Goal: Task Accomplishment & Management: Use online tool/utility

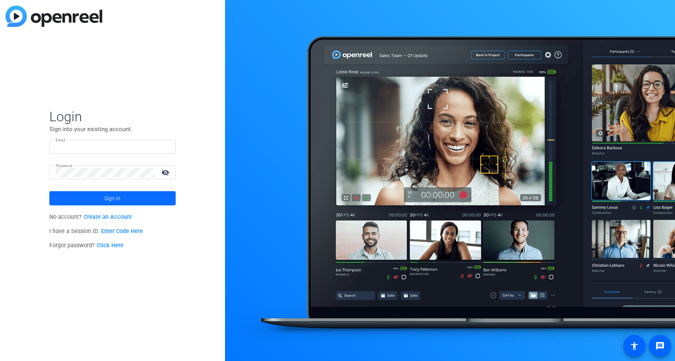
type input "[PERSON_NAME][EMAIL_ADDRESS][DOMAIN_NAME]"
click at [127, 196] on span at bounding box center [112, 198] width 126 height 19
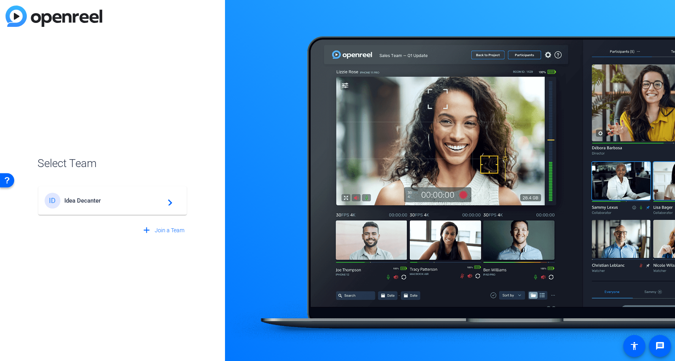
click at [127, 194] on div "ID Idea Decanter navigate_next" at bounding box center [113, 201] width 136 height 16
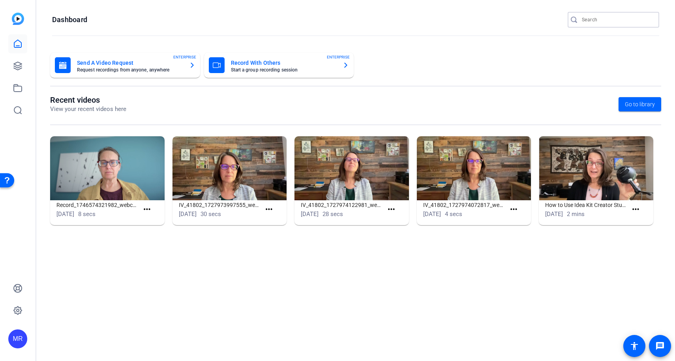
click at [588, 21] on input "Search" at bounding box center [617, 19] width 71 height 9
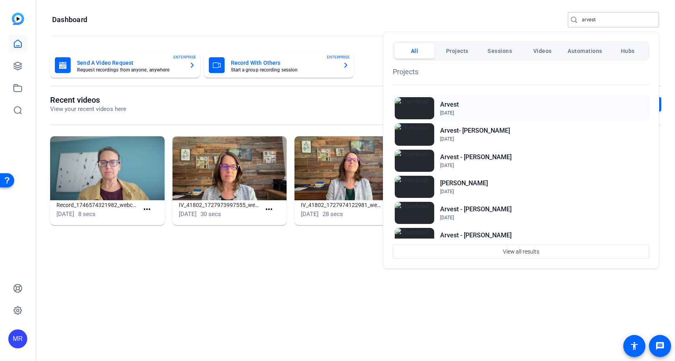
type input "arvest"
click at [451, 104] on h2 "Arvest" at bounding box center [449, 104] width 19 height 9
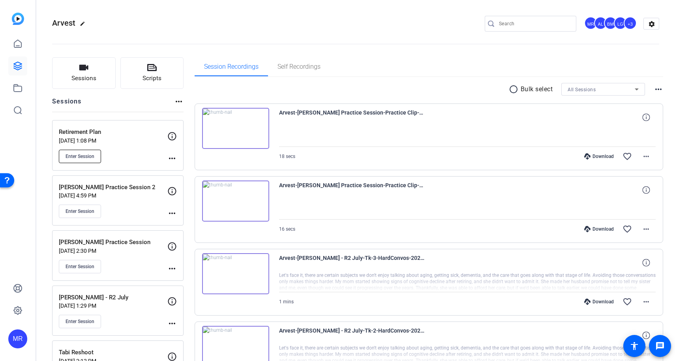
click at [95, 159] on button "Enter Session" at bounding box center [80, 156] width 42 height 13
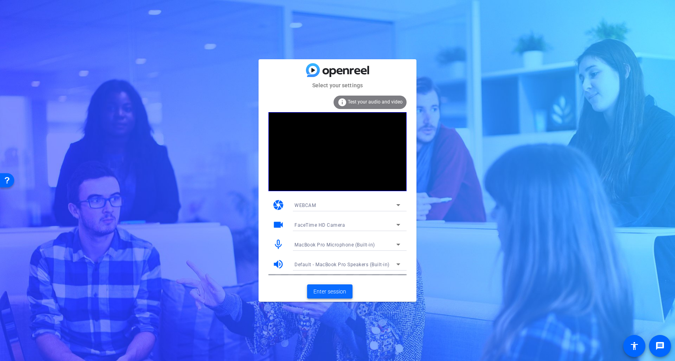
click at [339, 294] on span "Enter session" at bounding box center [329, 291] width 33 height 8
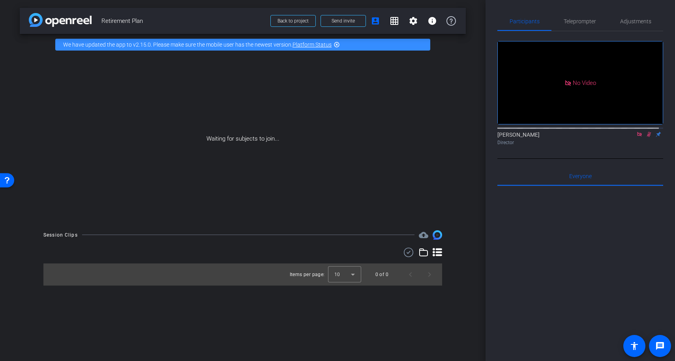
click at [636, 137] on icon at bounding box center [639, 134] width 6 height 6
click at [637, 137] on icon at bounding box center [639, 134] width 4 height 5
click at [343, 22] on span "Send invite" at bounding box center [342, 21] width 23 height 6
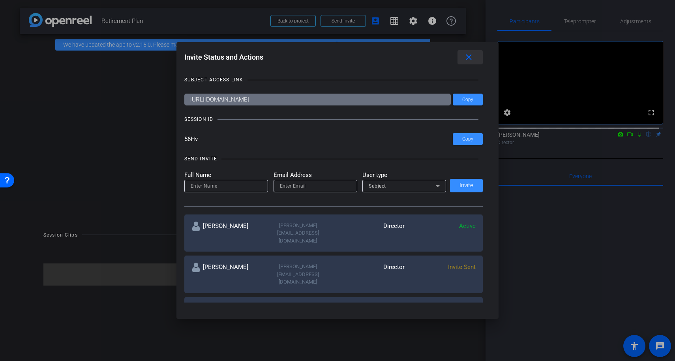
click at [473, 59] on mat-icon "close" at bounding box center [469, 57] width 10 height 10
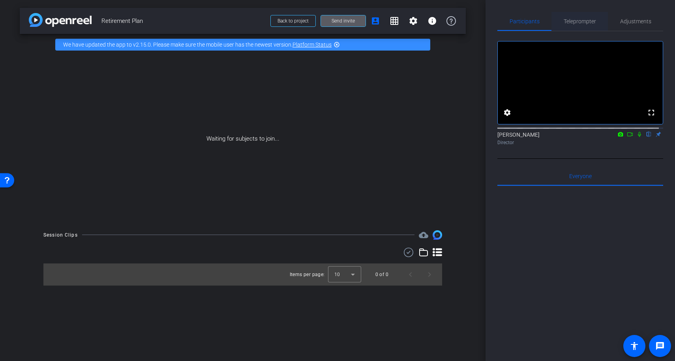
click at [577, 25] on span "Teleprompter" at bounding box center [579, 21] width 32 height 19
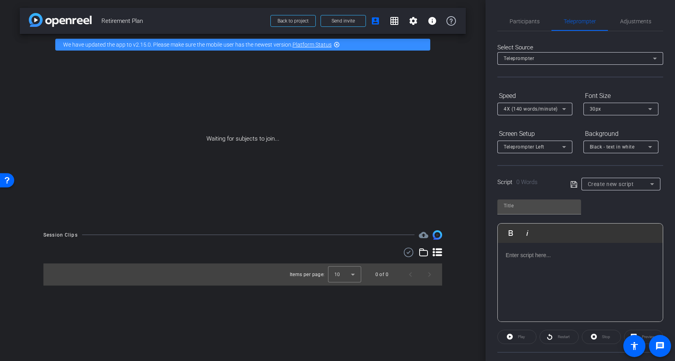
click at [608, 188] on div "Create new script" at bounding box center [618, 183] width 62 height 9
click at [611, 211] on span "Retirement Plans" at bounding box center [605, 212] width 41 height 9
type input "Retirement Plans"
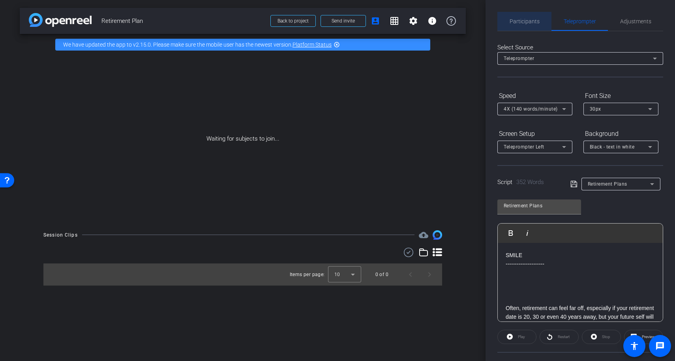
click at [531, 22] on span "Participants" at bounding box center [524, 22] width 30 height 6
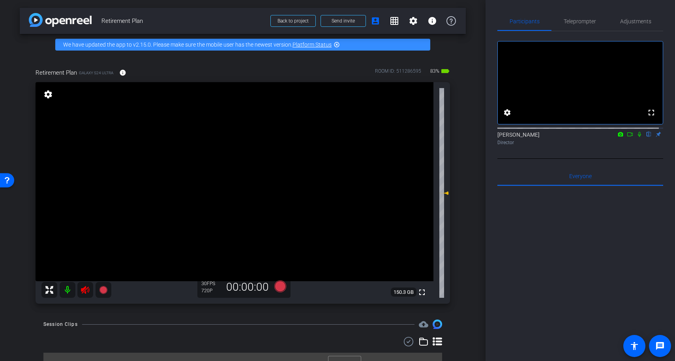
click at [85, 292] on icon at bounding box center [85, 290] width 8 height 8
click at [639, 22] on span "Adjustments" at bounding box center [635, 22] width 31 height 6
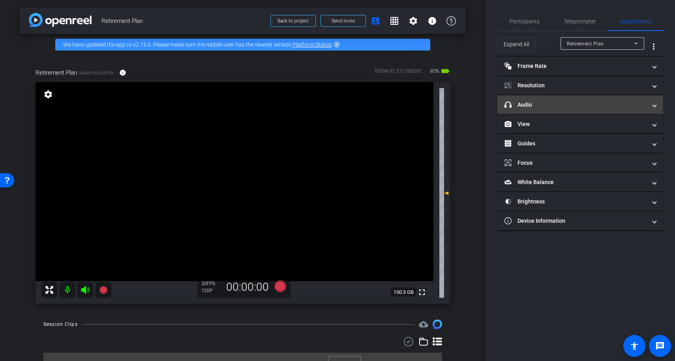
click at [546, 107] on mat-panel-title "headphone icon Audio" at bounding box center [575, 105] width 142 height 8
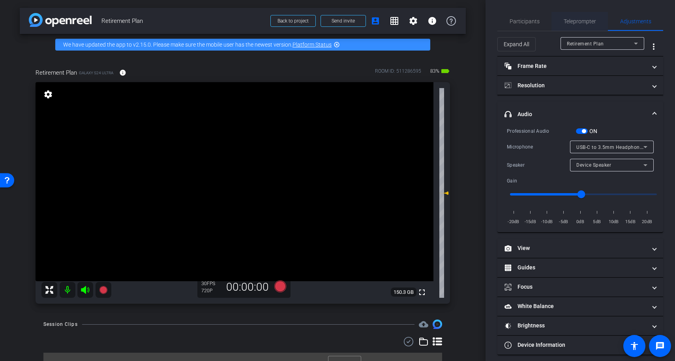
click at [565, 23] on span "Teleprompter" at bounding box center [579, 22] width 32 height 6
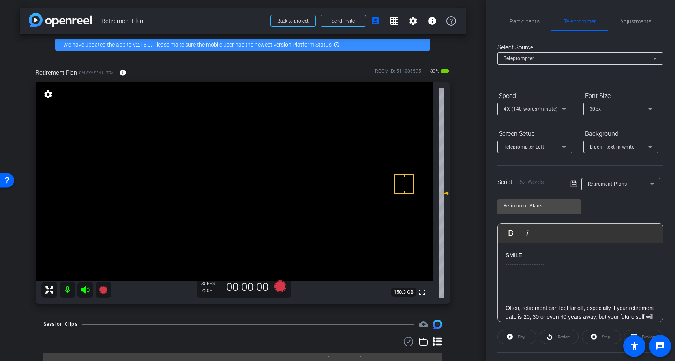
click at [404, 184] on div at bounding box center [404, 184] width 20 height 20
click at [617, 151] on div "Black - text in white" at bounding box center [618, 147] width 58 height 10
click at [587, 126] on div at bounding box center [337, 180] width 675 height 361
click at [527, 21] on span "Participants" at bounding box center [524, 22] width 30 height 6
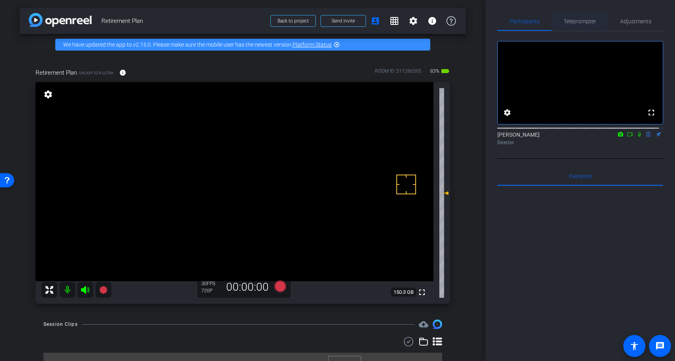
click at [575, 27] on span "Teleprompter" at bounding box center [579, 21] width 32 height 19
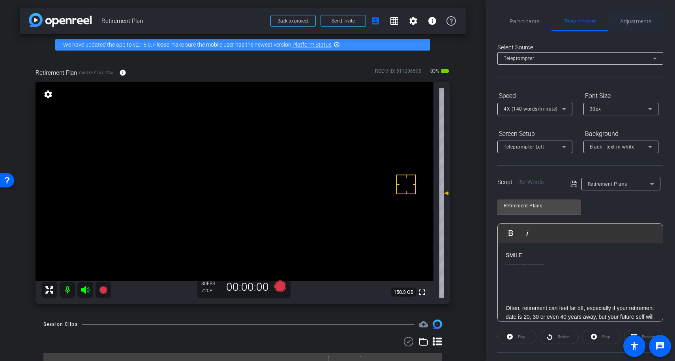
click at [633, 22] on span "Adjustments" at bounding box center [635, 22] width 31 height 6
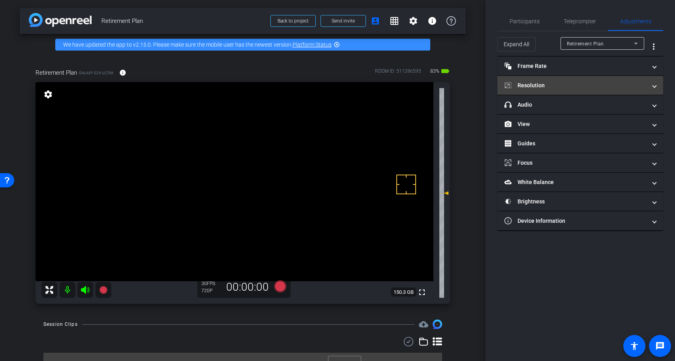
click at [574, 88] on mat-panel-title "Resolution" at bounding box center [575, 85] width 142 height 8
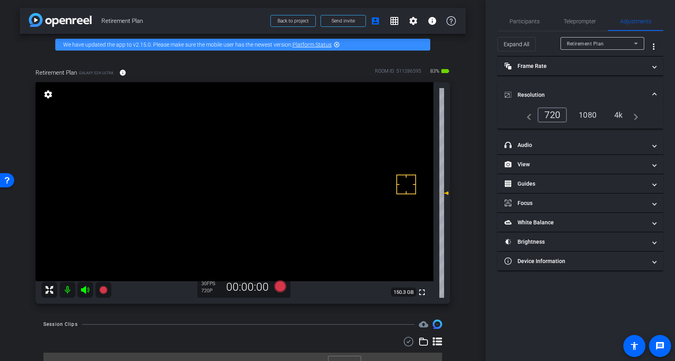
click at [617, 115] on div "4k" at bounding box center [618, 114] width 21 height 13
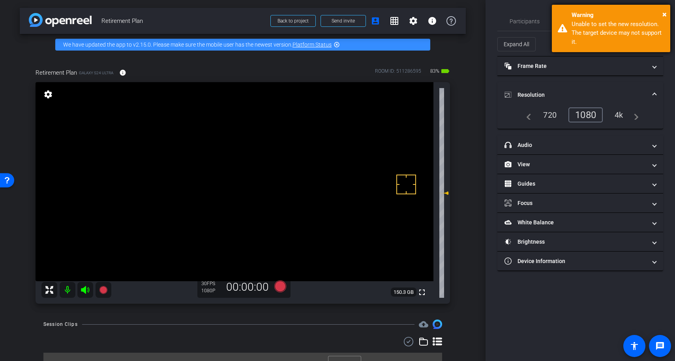
click at [661, 16] on div "Warning" at bounding box center [617, 15] width 93 height 9
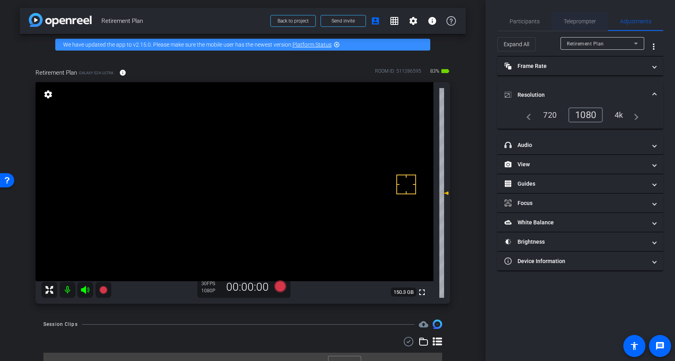
click at [572, 21] on span "Teleprompter" at bounding box center [579, 22] width 32 height 6
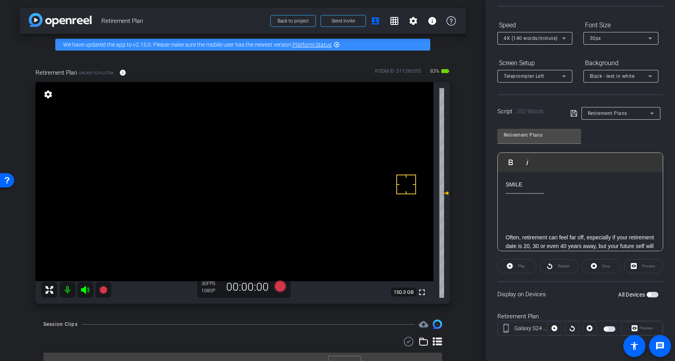
click at [604, 328] on span "button" at bounding box center [606, 329] width 4 height 4
click at [631, 323] on icon at bounding box center [634, 328] width 6 height 12
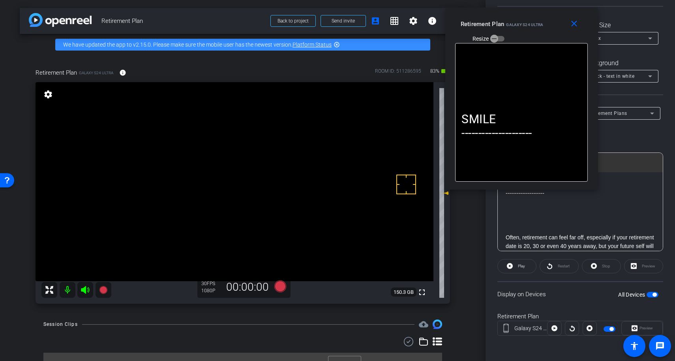
drag, startPoint x: 353, startPoint y: 107, endPoint x: 537, endPoint y: 25, distance: 201.0
click at [537, 25] on span "Galaxy S24 Ultra" at bounding box center [524, 24] width 37 height 4
click at [518, 265] on span "Play" at bounding box center [521, 266] width 7 height 4
click at [580, 22] on span at bounding box center [575, 24] width 25 height 19
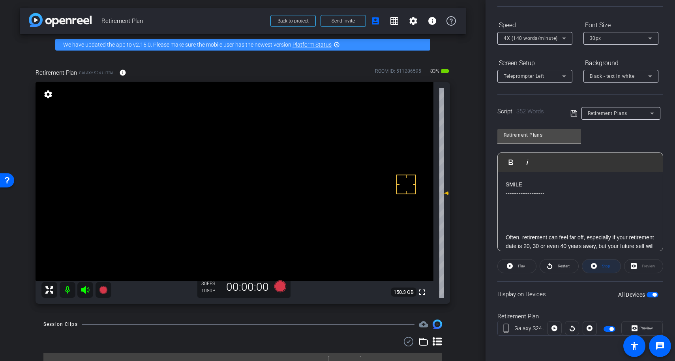
click at [594, 266] on span at bounding box center [601, 265] width 38 height 19
click at [641, 329] on span "Preview" at bounding box center [645, 327] width 13 height 4
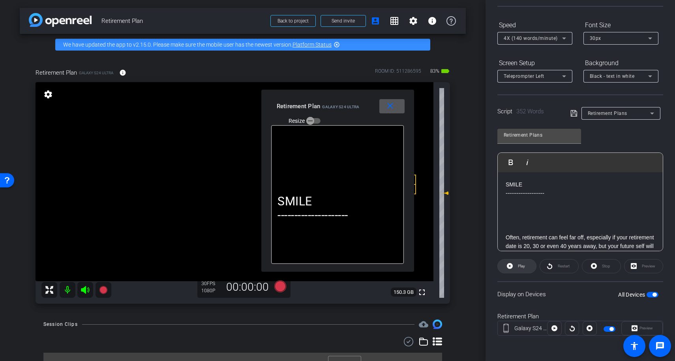
click at [524, 266] on span "Play" at bounding box center [521, 266] width 7 height 4
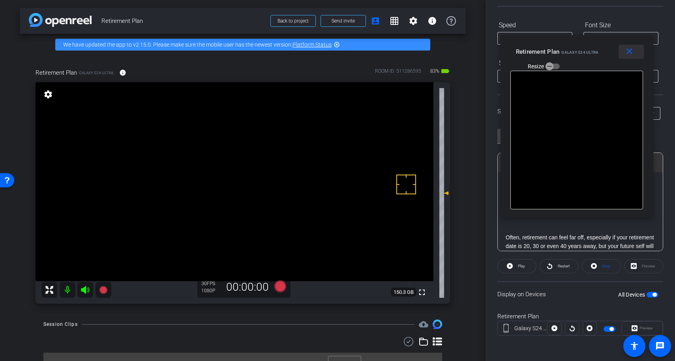
drag, startPoint x: 393, startPoint y: 108, endPoint x: 628, endPoint y: 54, distance: 241.3
click at [628, 54] on mat-icon "close" at bounding box center [629, 52] width 10 height 10
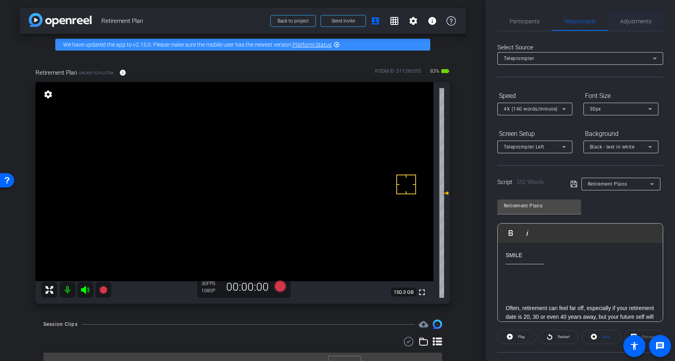
click at [625, 23] on span "Adjustments" at bounding box center [635, 22] width 31 height 6
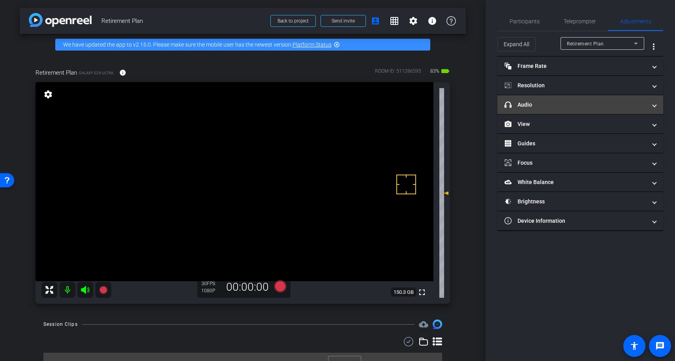
click at [570, 110] on mat-expansion-panel-header "headphone icon Audio" at bounding box center [580, 104] width 166 height 19
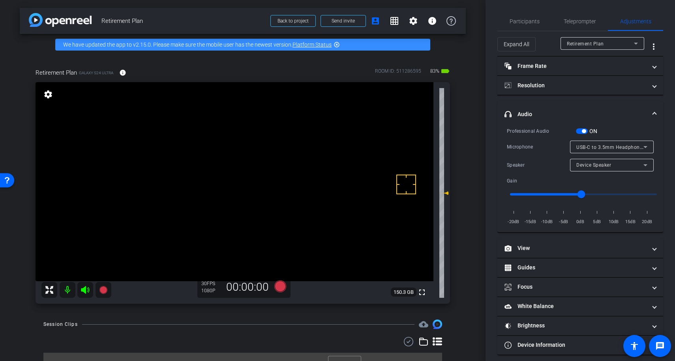
click at [87, 292] on icon at bounding box center [84, 289] width 9 height 9
click at [563, 28] on span "Teleprompter" at bounding box center [579, 21] width 32 height 19
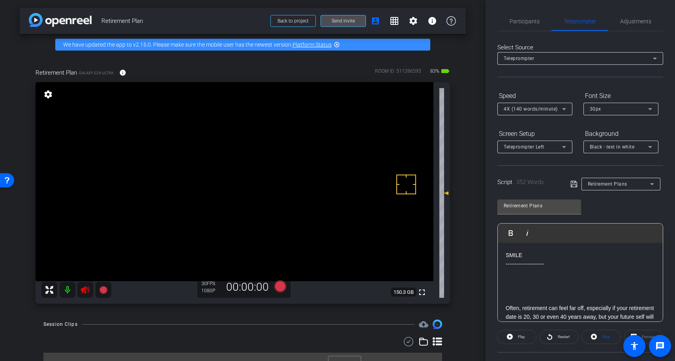
click at [325, 25] on span at bounding box center [343, 20] width 45 height 19
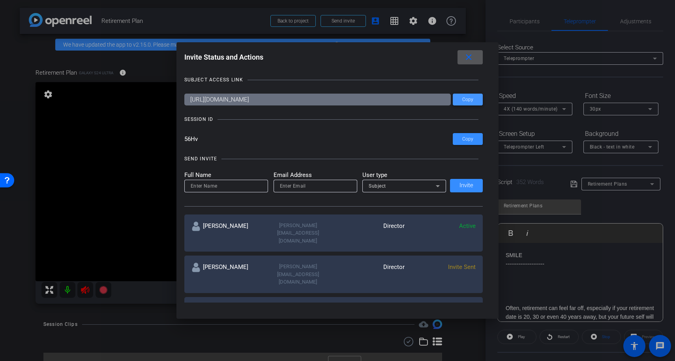
click at [467, 103] on span at bounding box center [467, 99] width 30 height 19
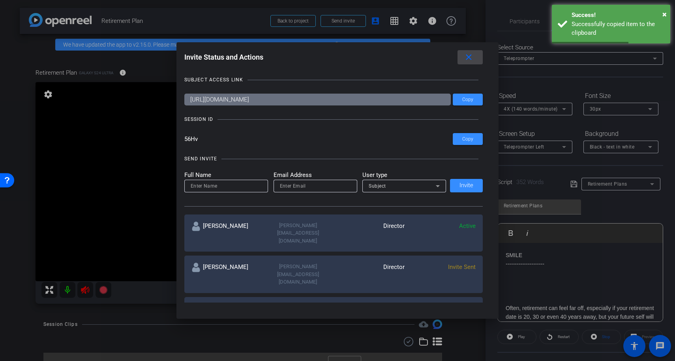
click at [473, 60] on mat-icon "close" at bounding box center [469, 57] width 10 height 10
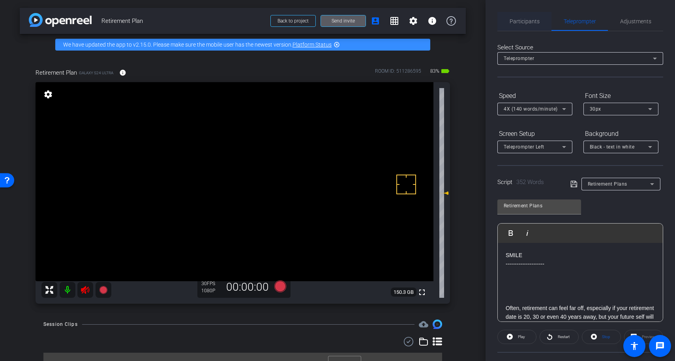
click at [522, 24] on span "Participants" at bounding box center [524, 22] width 30 height 6
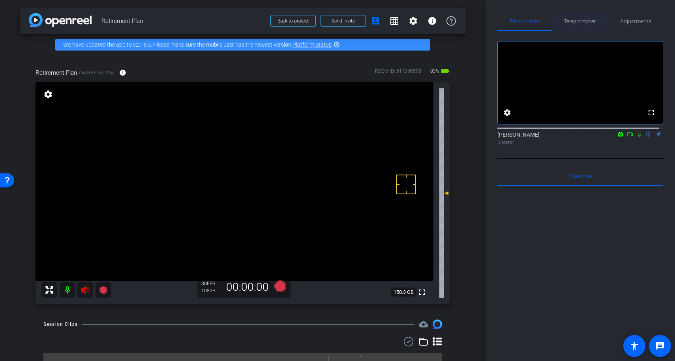
click at [578, 20] on span "Teleprompter" at bounding box center [579, 22] width 32 height 6
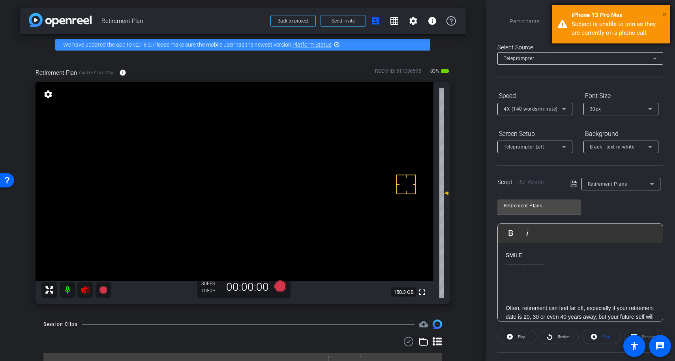
click at [662, 12] on span "×" at bounding box center [664, 13] width 4 height 9
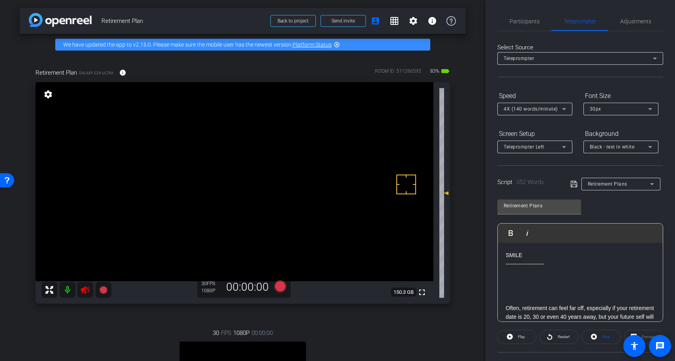
click at [82, 294] on icon at bounding box center [84, 289] width 9 height 9
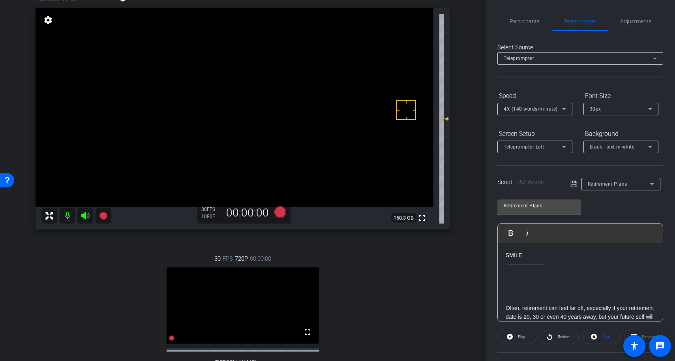
scroll to position [79, 0]
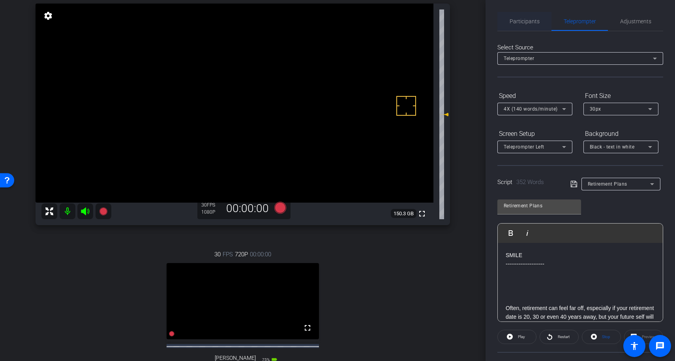
click at [516, 22] on span "Participants" at bounding box center [524, 22] width 30 height 6
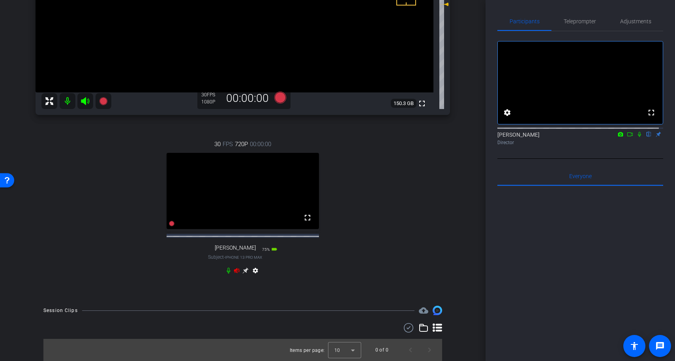
scroll to position [196, 0]
click at [234, 269] on icon at bounding box center [237, 269] width 6 height 5
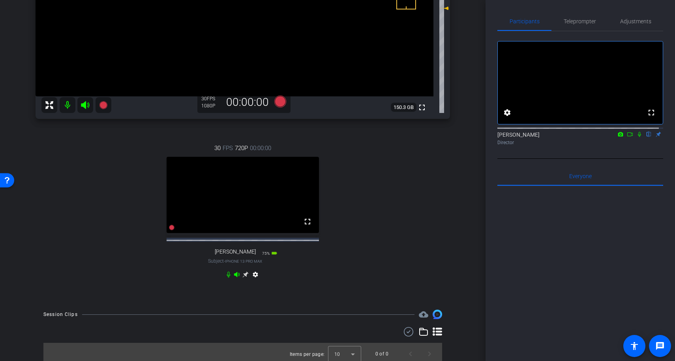
scroll to position [129, 0]
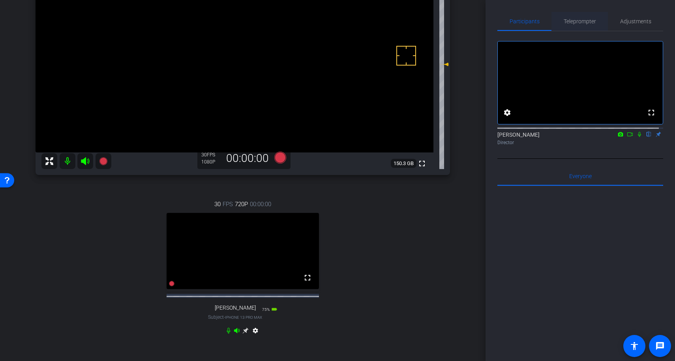
click at [568, 24] on span "Teleprompter" at bounding box center [579, 21] width 32 height 19
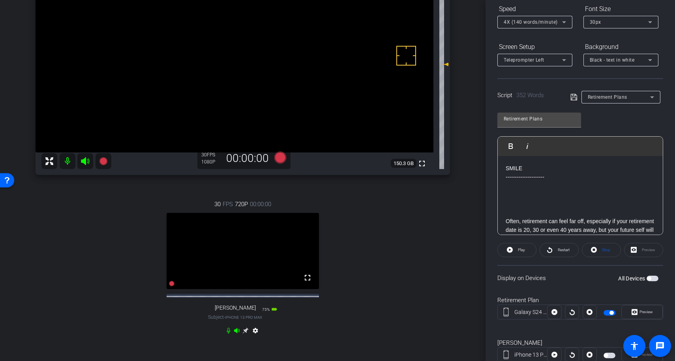
scroll to position [113, 0]
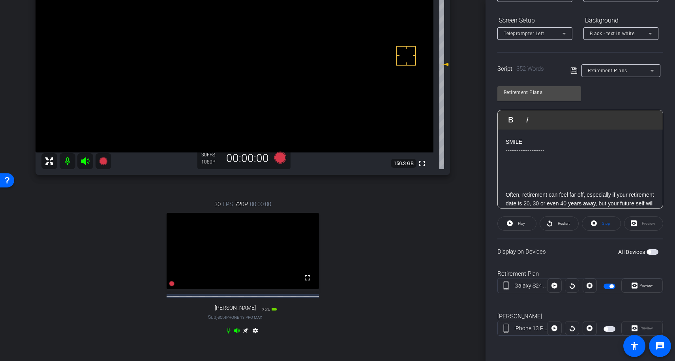
click at [604, 328] on span "button" at bounding box center [606, 329] width 4 height 4
click at [639, 328] on span "Preview" at bounding box center [645, 327] width 13 height 4
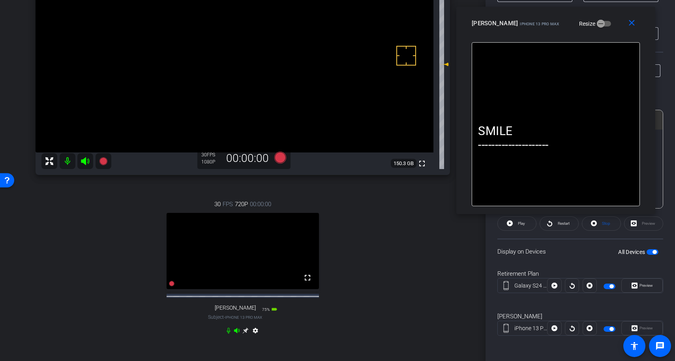
drag, startPoint x: 381, startPoint y: 95, endPoint x: 600, endPoint y: 25, distance: 229.2
click at [600, 25] on div "[PERSON_NAME] iPhone 13 Pro Max Resize" at bounding box center [558, 23] width 174 height 14
click at [513, 228] on span at bounding box center [516, 223] width 38 height 19
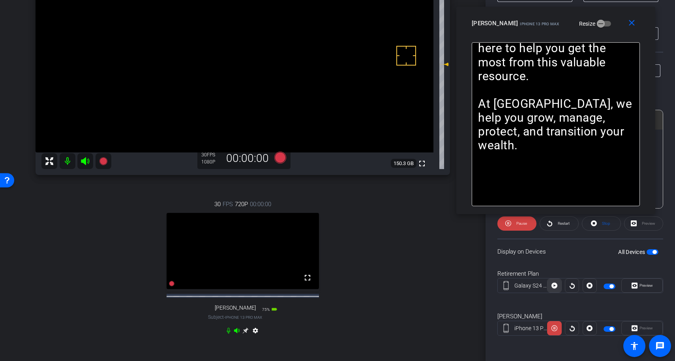
click at [552, 288] on icon at bounding box center [554, 285] width 6 height 6
click at [631, 287] on icon at bounding box center [634, 285] width 6 height 6
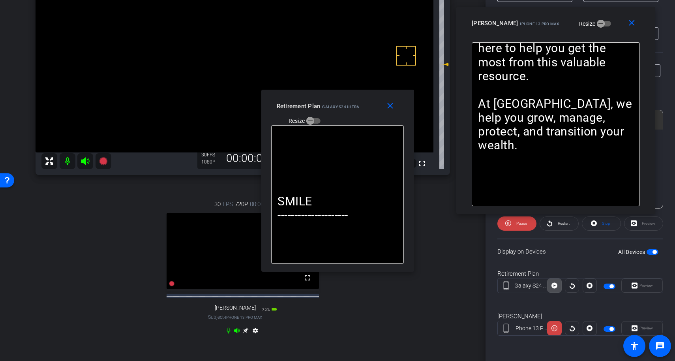
click at [552, 291] on icon at bounding box center [554, 285] width 6 height 12
click at [394, 107] on mat-icon "close" at bounding box center [390, 106] width 10 height 10
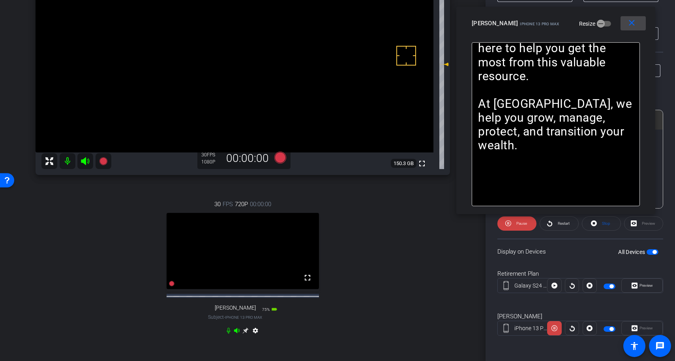
click at [630, 24] on mat-icon "close" at bounding box center [631, 23] width 10 height 10
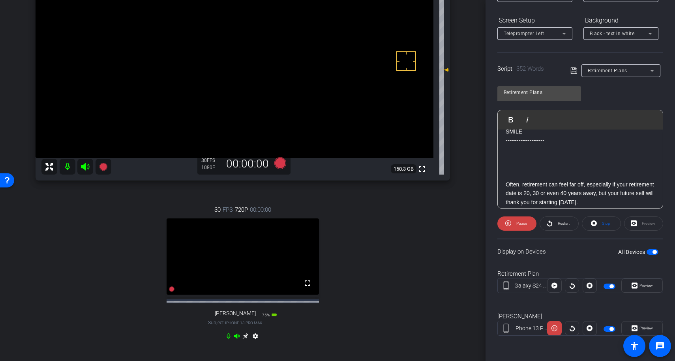
scroll to position [123, 0]
click at [523, 228] on span "Pause" at bounding box center [520, 223] width 13 height 11
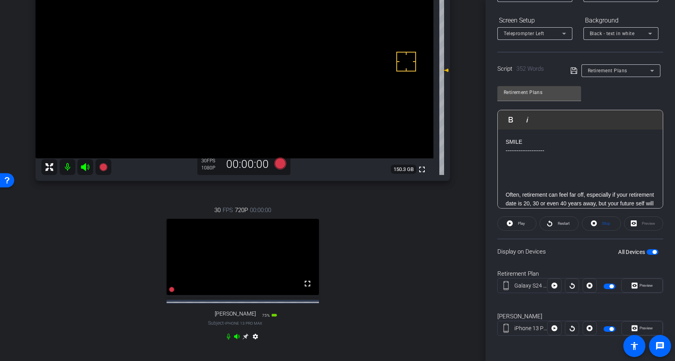
click at [572, 59] on div "Script 352 Words Retirement Plans" at bounding box center [580, 64] width 166 height 25
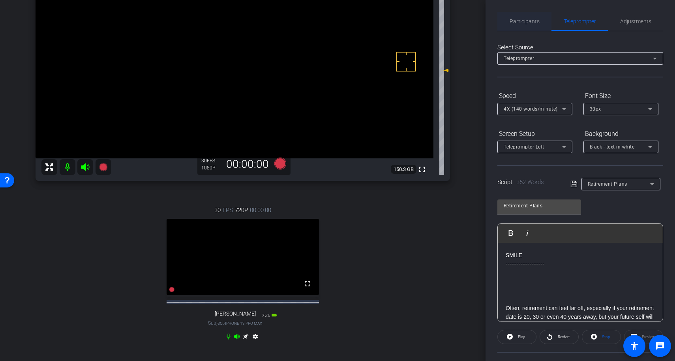
click at [525, 22] on span "Participants" at bounding box center [524, 22] width 30 height 6
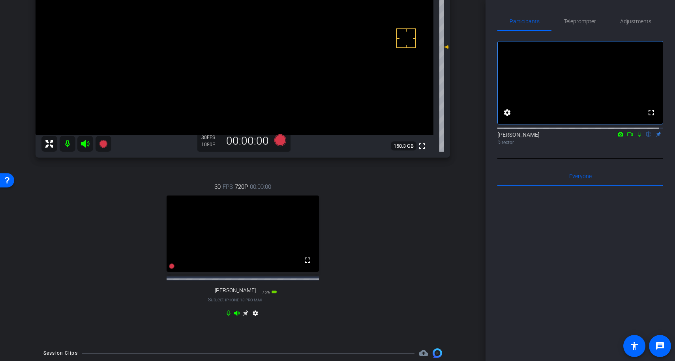
scroll to position [146, 0]
click at [63, 146] on mat-icon at bounding box center [68, 144] width 16 height 16
click at [68, 148] on mat-icon at bounding box center [68, 144] width 16 height 16
click at [226, 316] on icon at bounding box center [228, 313] width 6 height 6
click at [226, 316] on icon at bounding box center [228, 313] width 5 height 6
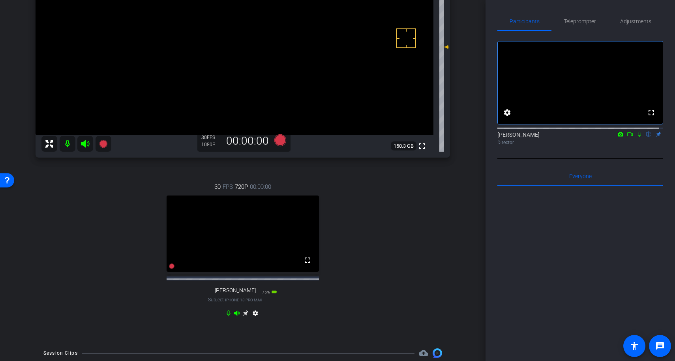
click at [235, 315] on icon at bounding box center [237, 312] width 6 height 5
click at [85, 145] on icon at bounding box center [85, 144] width 8 height 8
click at [235, 316] on icon at bounding box center [237, 313] width 6 height 6
click at [86, 145] on div at bounding box center [76, 144] width 70 height 16
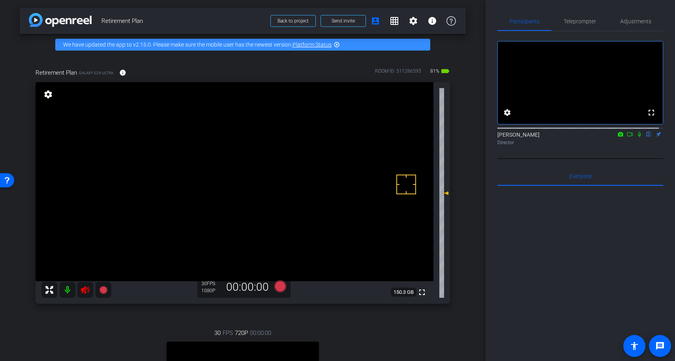
scroll to position [196, 0]
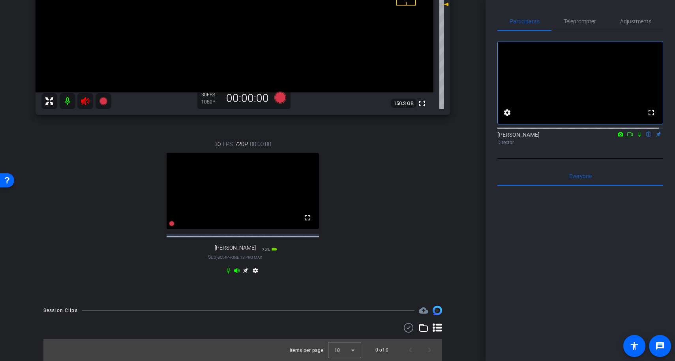
click at [84, 96] on icon at bounding box center [84, 100] width 9 height 9
click at [576, 25] on span "Teleprompter" at bounding box center [579, 21] width 32 height 19
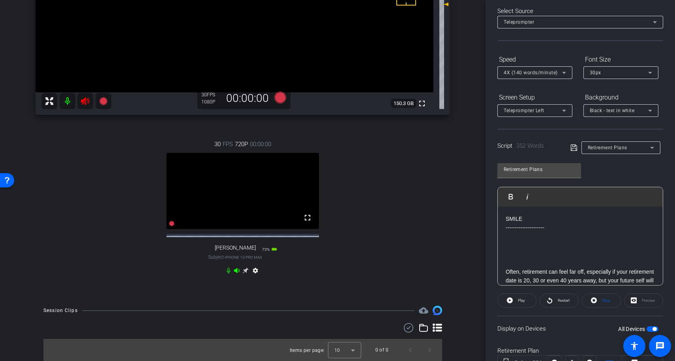
scroll to position [113, 0]
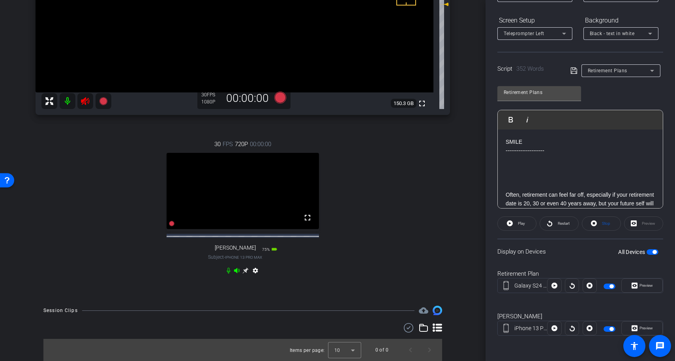
click at [651, 253] on span "button" at bounding box center [652, 252] width 12 height 6
click at [609, 286] on span "button" at bounding box center [611, 286] width 4 height 4
click at [84, 97] on icon at bounding box center [85, 101] width 8 height 8
click at [237, 272] on icon at bounding box center [237, 270] width 6 height 6
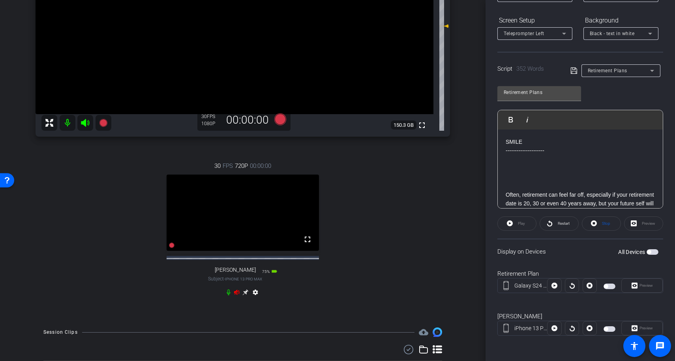
scroll to position [167, 0]
click at [237, 298] on div "settings" at bounding box center [242, 293] width 35 height 9
click at [236, 295] on icon at bounding box center [237, 292] width 6 height 6
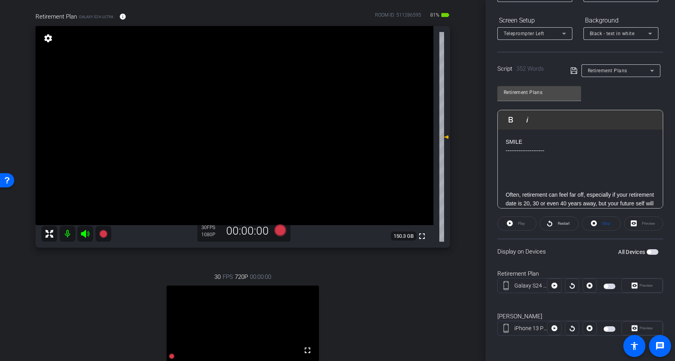
scroll to position [0, 0]
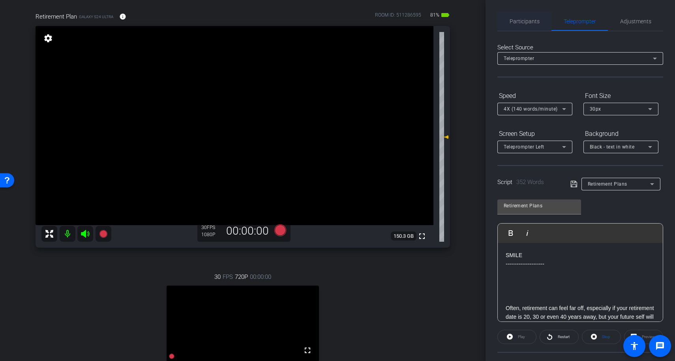
click at [525, 26] on span "Participants" at bounding box center [524, 21] width 30 height 19
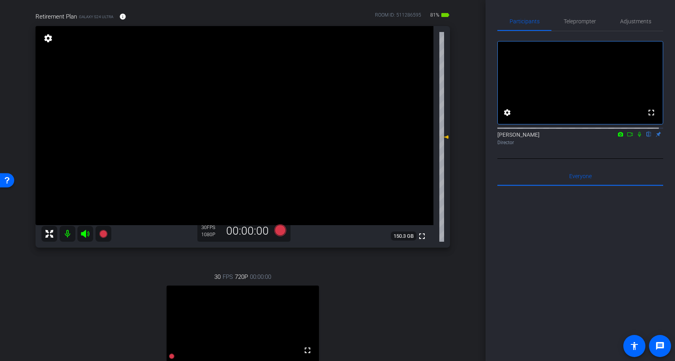
click at [636, 137] on icon at bounding box center [639, 134] width 6 height 6
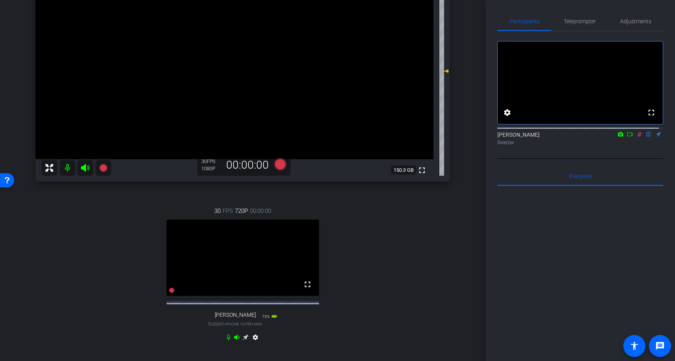
scroll to position [122, 0]
click at [636, 137] on icon at bounding box center [639, 134] width 6 height 6
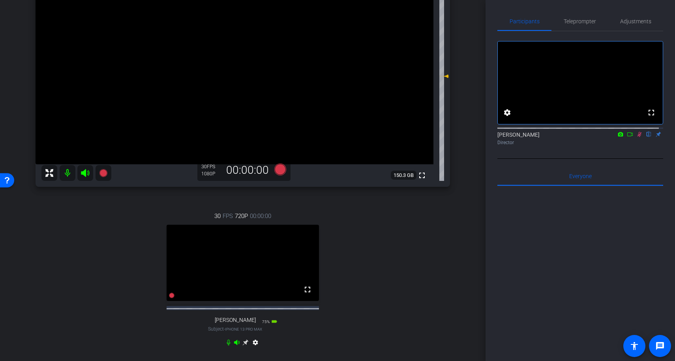
scroll to position [117, 0]
click at [83, 175] on icon at bounding box center [84, 172] width 9 height 9
click at [636, 137] on icon at bounding box center [639, 134] width 6 height 6
click at [84, 172] on icon at bounding box center [84, 172] width 9 height 9
click at [632, 23] on span "Adjustments" at bounding box center [635, 22] width 31 height 6
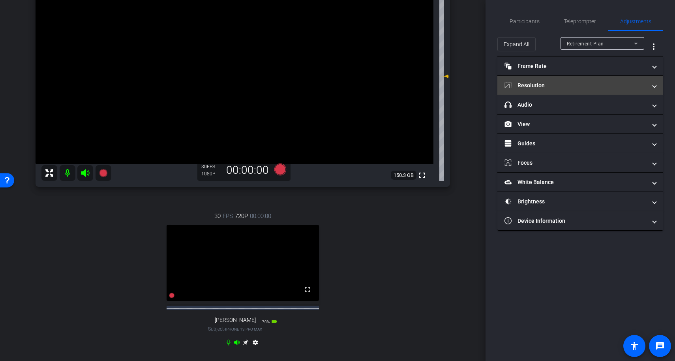
click at [561, 88] on mat-panel-title "Resolution" at bounding box center [575, 85] width 142 height 8
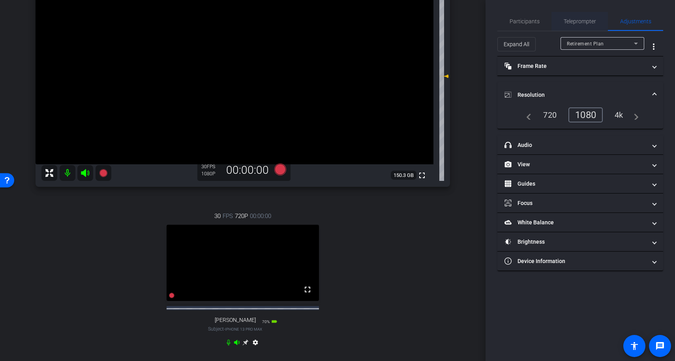
click at [578, 19] on span "Teleprompter" at bounding box center [579, 22] width 32 height 6
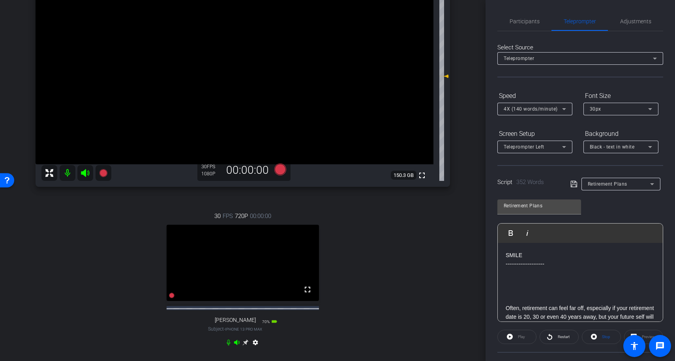
click at [613, 208] on div "Retirement Plans Play Play from this location Play Selected Play and display th…" at bounding box center [580, 257] width 166 height 128
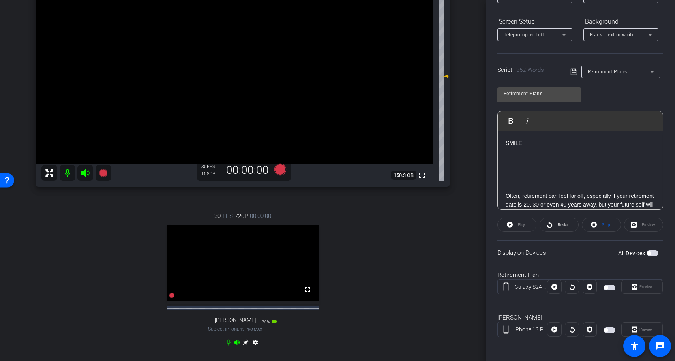
scroll to position [112, 0]
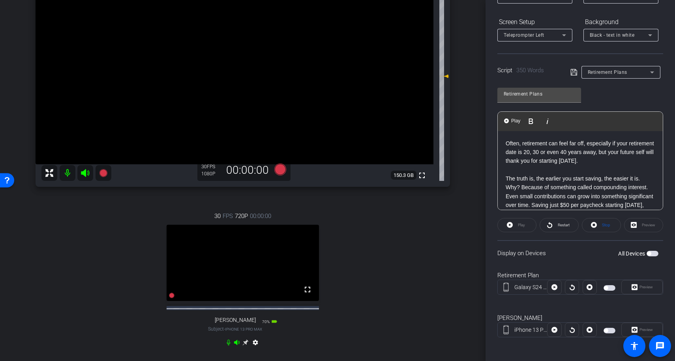
click at [647, 252] on span "button" at bounding box center [649, 253] width 4 height 4
click at [604, 287] on span "button" at bounding box center [606, 288] width 4 height 4
click at [637, 327] on span "Preview" at bounding box center [644, 329] width 15 height 11
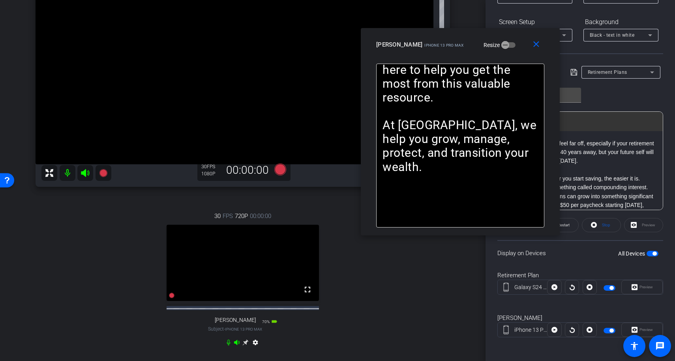
drag, startPoint x: 381, startPoint y: 90, endPoint x: 504, endPoint y: 41, distance: 132.1
click at [504, 41] on div "[PERSON_NAME] iPhone 13 Pro Max Resize" at bounding box center [463, 44] width 174 height 14
click at [537, 49] on mat-icon "close" at bounding box center [536, 44] width 10 height 10
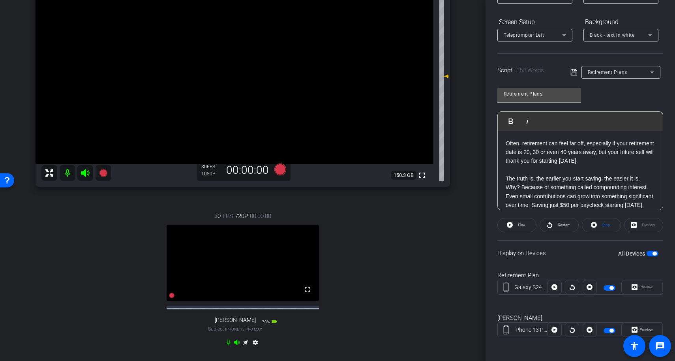
click at [636, 289] on div "Preview" at bounding box center [641, 287] width 41 height 14
click at [631, 287] on div "Preview" at bounding box center [641, 287] width 41 height 14
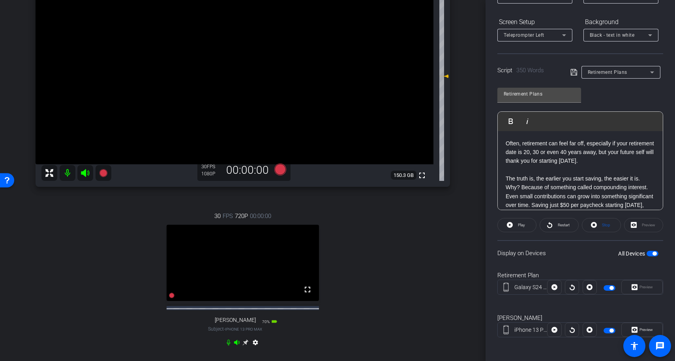
click at [639, 220] on div "Preview" at bounding box center [643, 225] width 39 height 14
click at [639, 221] on div "Preview" at bounding box center [643, 225] width 39 height 14
click at [559, 261] on div "Display on Devices All Devices" at bounding box center [580, 253] width 166 height 26
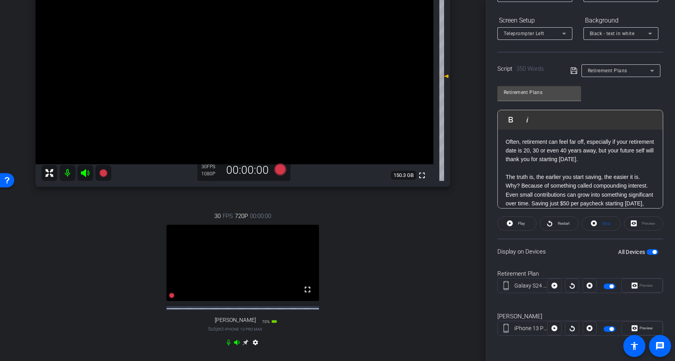
drag, startPoint x: 624, startPoint y: 95, endPoint x: 628, endPoint y: 96, distance: 4.0
click at [624, 95] on div "Retirement Plans Play Play from this location Play Selected Play and display th…" at bounding box center [580, 144] width 166 height 128
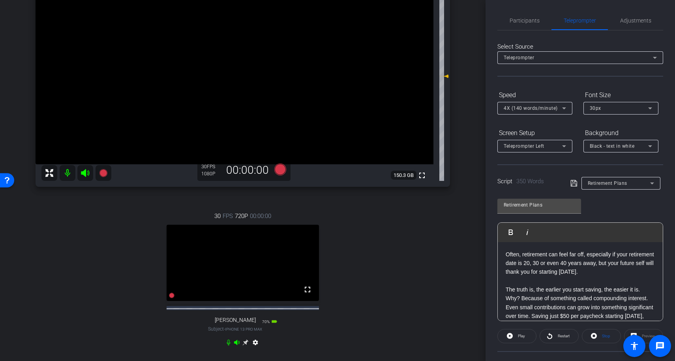
scroll to position [0, 0]
click at [628, 112] on div "30px" at bounding box center [618, 109] width 58 height 10
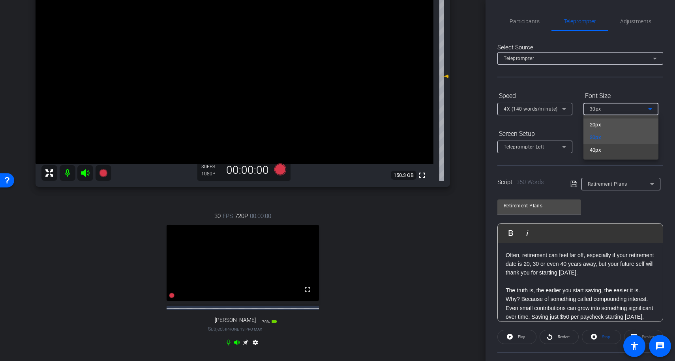
click at [617, 123] on mat-option "20px" at bounding box center [620, 124] width 75 height 13
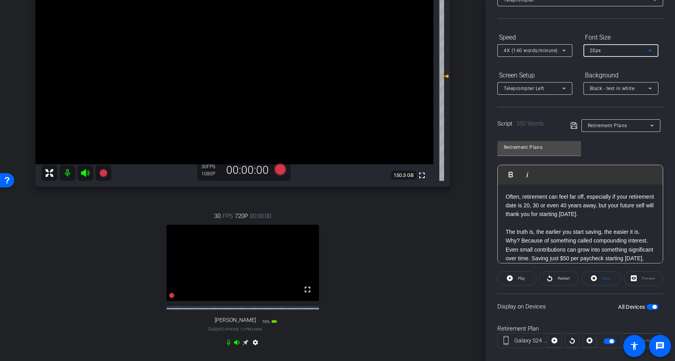
click at [652, 307] on span "button" at bounding box center [654, 307] width 4 height 4
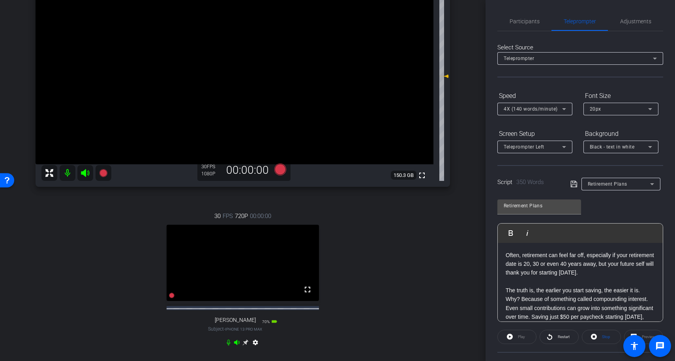
scroll to position [113, 0]
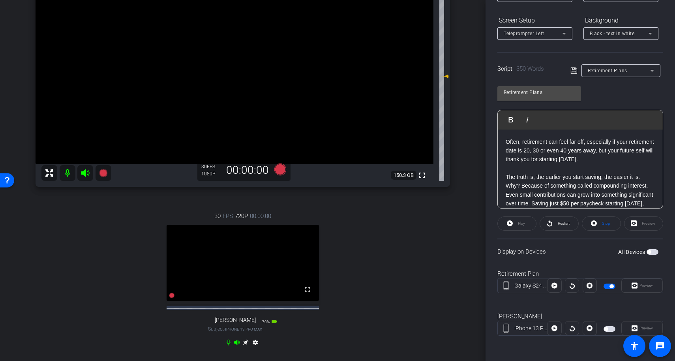
click at [605, 286] on span "button" at bounding box center [609, 286] width 12 height 6
click at [647, 253] on span "button" at bounding box center [649, 252] width 4 height 4
click at [639, 284] on span "Preview" at bounding box center [645, 285] width 13 height 4
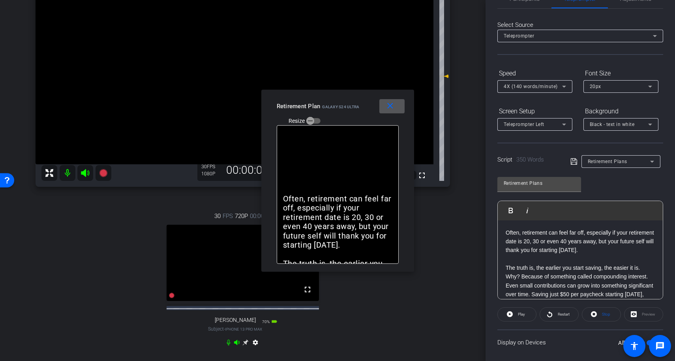
scroll to position [0, 0]
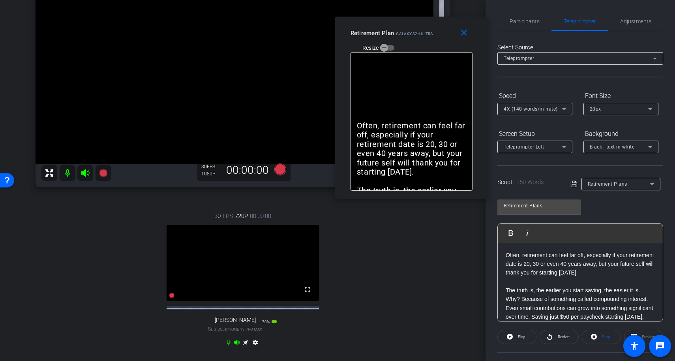
drag, startPoint x: 357, startPoint y: 107, endPoint x: 430, endPoint y: 34, distance: 103.5
click at [430, 34] on span "Galaxy S24 Ultra" at bounding box center [414, 34] width 37 height 4
click at [466, 37] on mat-icon "close" at bounding box center [463, 33] width 10 height 10
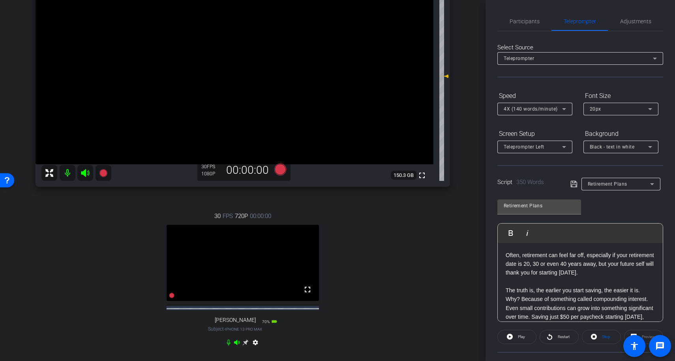
click at [507, 252] on p "Often, retirement can feel far off, especially if your retirement date is 20, 3…" at bounding box center [579, 264] width 149 height 26
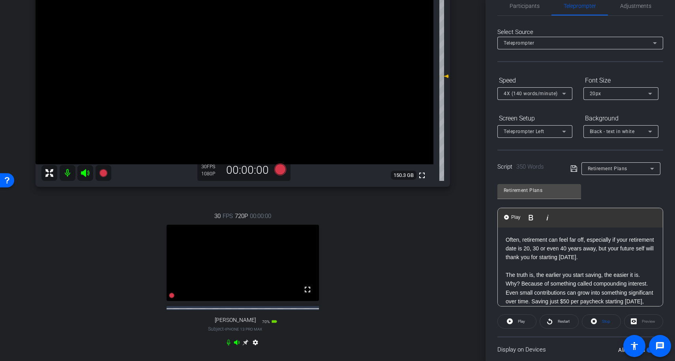
scroll to position [16, 0]
click at [618, 97] on div "20px" at bounding box center [618, 93] width 58 height 10
click at [613, 120] on mat-option "30px" at bounding box center [620, 121] width 75 height 13
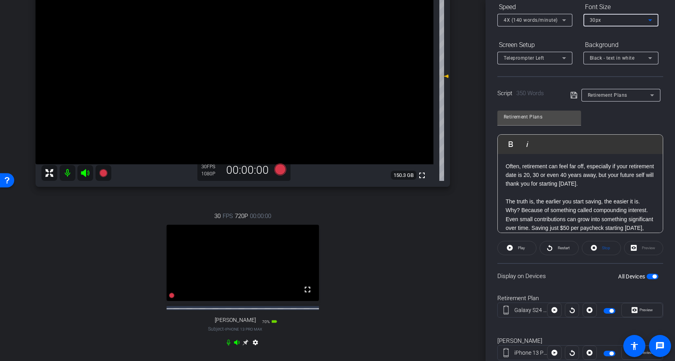
scroll to position [112, 0]
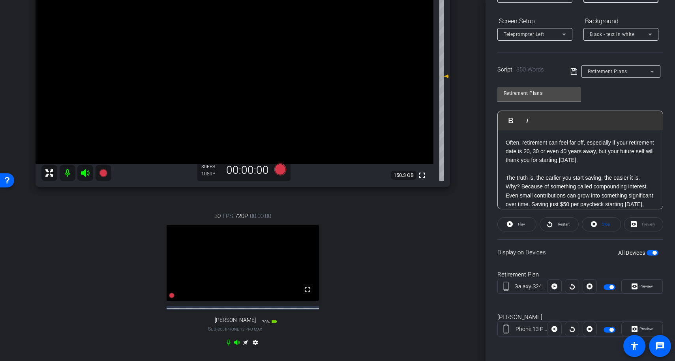
click at [636, 225] on div "Preview" at bounding box center [643, 224] width 39 height 14
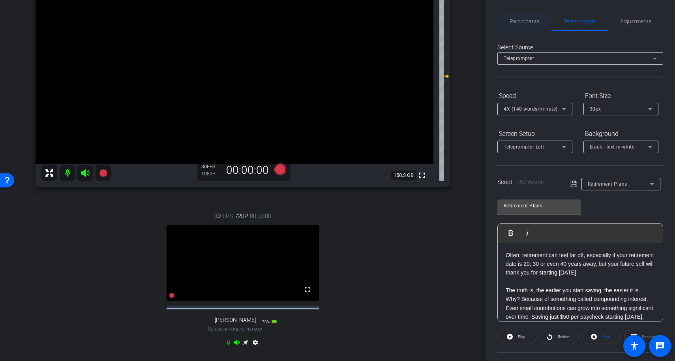
click at [525, 26] on span "Participants" at bounding box center [524, 21] width 30 height 19
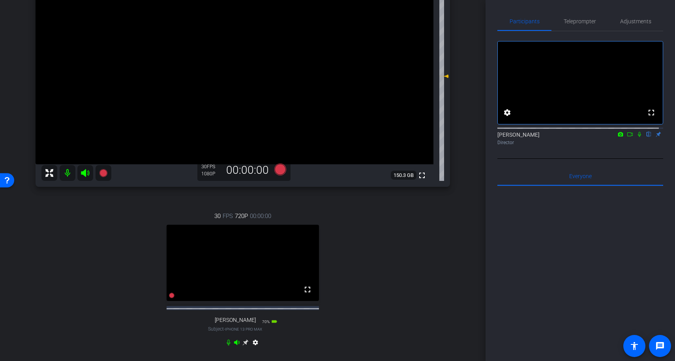
click at [638, 137] on icon at bounding box center [639, 134] width 3 height 5
click at [576, 22] on span "Teleprompter" at bounding box center [579, 22] width 32 height 6
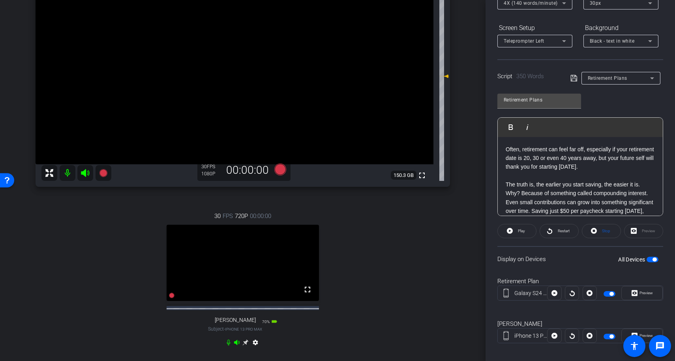
scroll to position [113, 0]
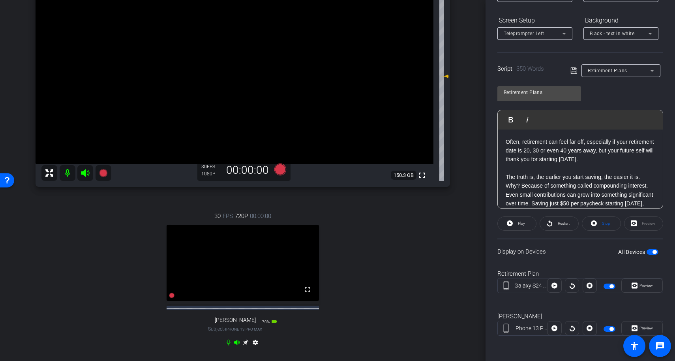
click at [652, 253] on span "button" at bounding box center [654, 252] width 4 height 4
click at [597, 72] on span "Retirement Plans" at bounding box center [606, 71] width 39 height 6
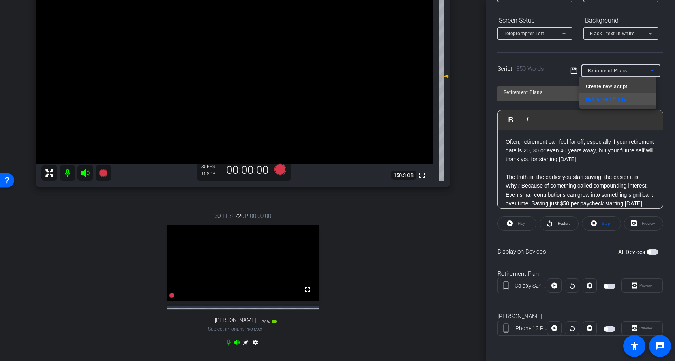
click at [620, 157] on div at bounding box center [337, 180] width 675 height 361
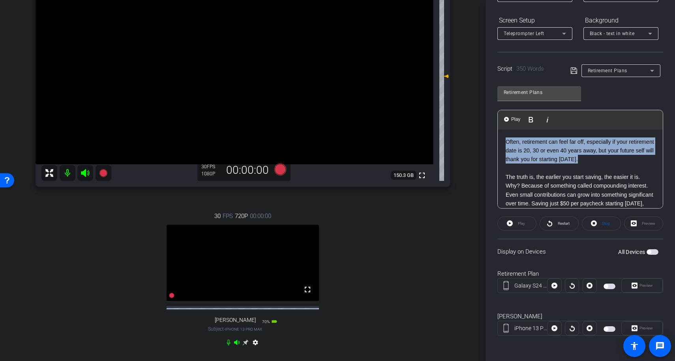
drag, startPoint x: 614, startPoint y: 160, endPoint x: 497, endPoint y: 139, distance: 118.7
click at [497, 139] on div "Often, retirement can feel far off, especially if your retirement date is 20, 3…" at bounding box center [579, 353] width 165 height 449
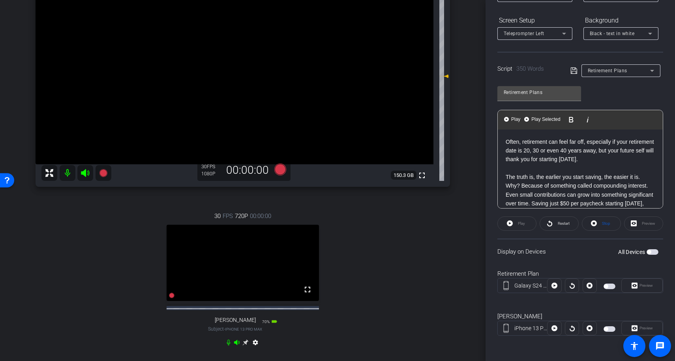
click at [616, 69] on span "Retirement Plans" at bounding box center [606, 71] width 39 height 6
click at [613, 86] on span "Create new script" at bounding box center [605, 86] width 41 height 9
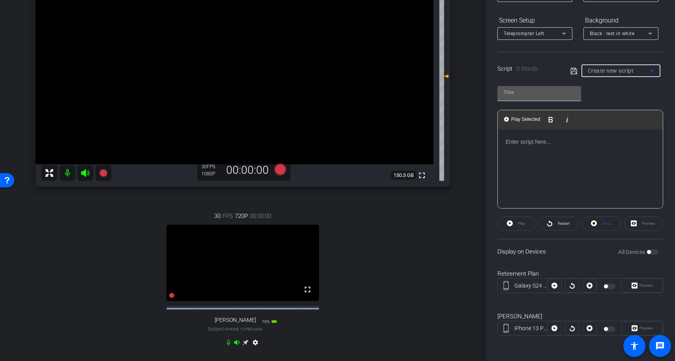
click at [529, 94] on input "text" at bounding box center [538, 92] width 71 height 9
click at [511, 150] on div at bounding box center [579, 168] width 165 height 79
click at [593, 70] on span "Create new script" at bounding box center [610, 70] width 46 height 6
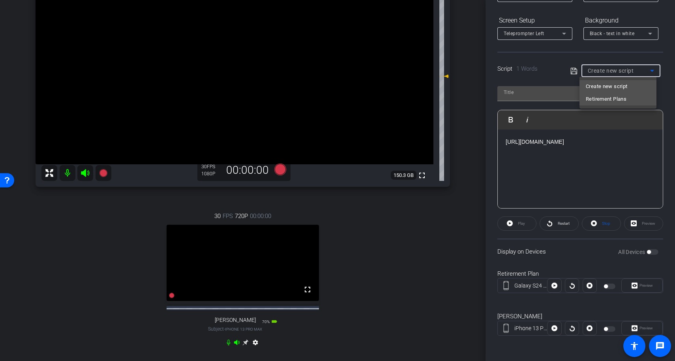
click at [592, 103] on span "Retirement Plans" at bounding box center [605, 98] width 41 height 9
type input "Retirement Plans"
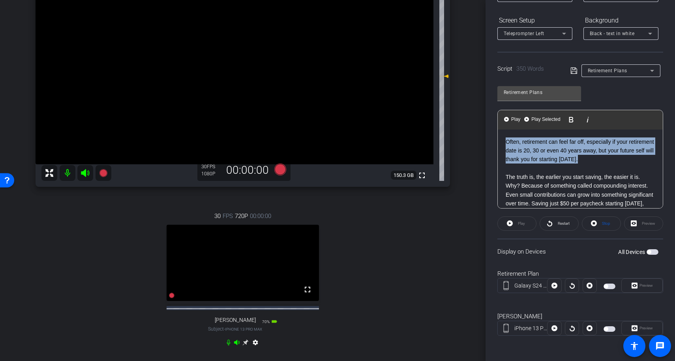
drag, startPoint x: 610, startPoint y: 161, endPoint x: 495, endPoint y: 140, distance: 117.3
click at [495, 140] on div "Participants Teleprompter Adjustments settings [PERSON_NAME] flip Director Ever…" at bounding box center [579, 180] width 189 height 361
copy p "Often, retirement can feel far off, especially if your retirement date is 20, 3…"
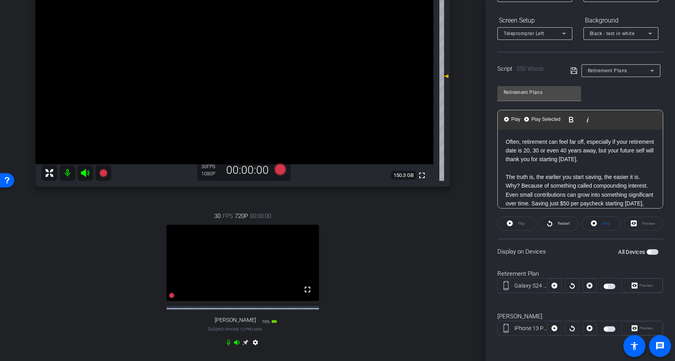
click at [595, 71] on span "Retirement Plans" at bounding box center [606, 71] width 39 height 6
click at [597, 87] on span "Create new script" at bounding box center [605, 86] width 41 height 9
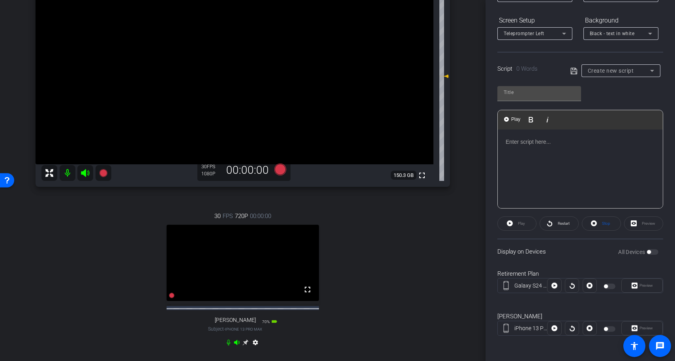
click at [540, 143] on p at bounding box center [579, 141] width 149 height 9
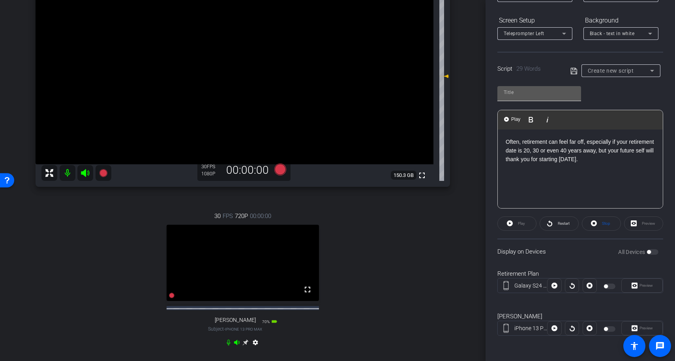
click at [539, 97] on div at bounding box center [538, 92] width 71 height 13
type input "Section 1"
click at [628, 90] on div "Section 1 Play Play from this location Play Selected Play and display the selec…" at bounding box center [580, 144] width 166 height 128
click at [572, 68] on icon at bounding box center [573, 70] width 6 height 6
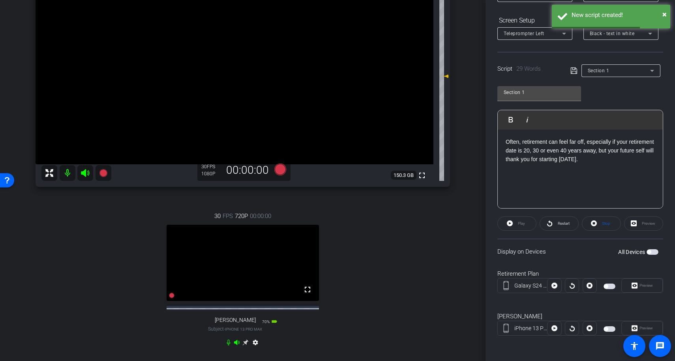
click at [647, 251] on span "button" at bounding box center [649, 252] width 4 height 4
click at [639, 288] on span "Preview" at bounding box center [644, 285] width 15 height 11
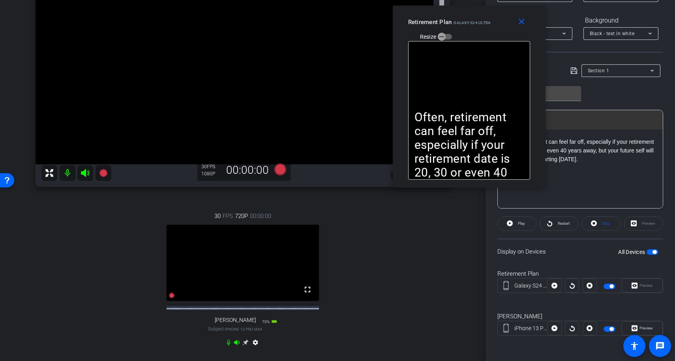
drag, startPoint x: 357, startPoint y: 101, endPoint x: 488, endPoint y: 17, distance: 155.9
click at [488, 17] on div "Retirement Plan Galaxy S24 Ultra" at bounding box center [449, 21] width 83 height 9
click at [518, 23] on mat-icon "close" at bounding box center [521, 22] width 10 height 10
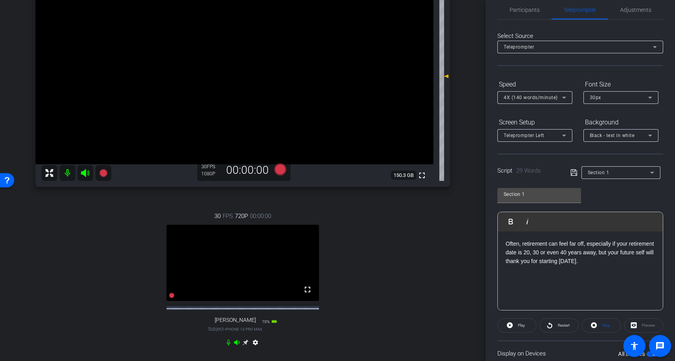
scroll to position [0, 0]
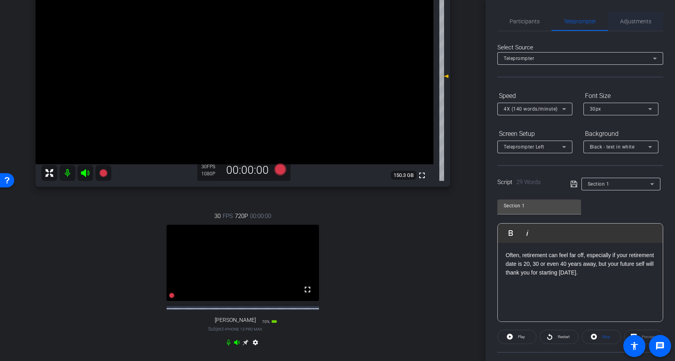
click at [630, 26] on span "Adjustments" at bounding box center [635, 21] width 31 height 19
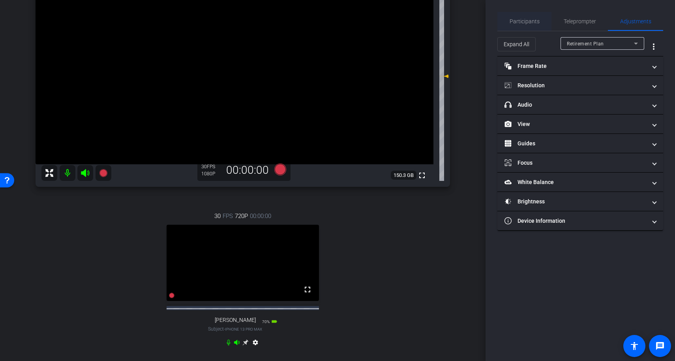
click at [532, 19] on span "Participants" at bounding box center [524, 22] width 30 height 6
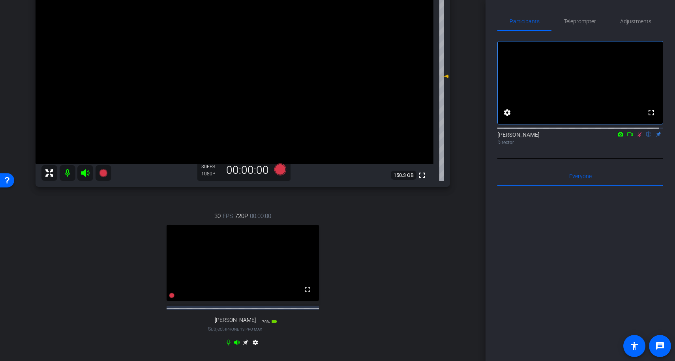
click at [637, 137] on icon at bounding box center [639, 134] width 4 height 5
click at [623, 24] on span "Adjustments" at bounding box center [635, 22] width 31 height 6
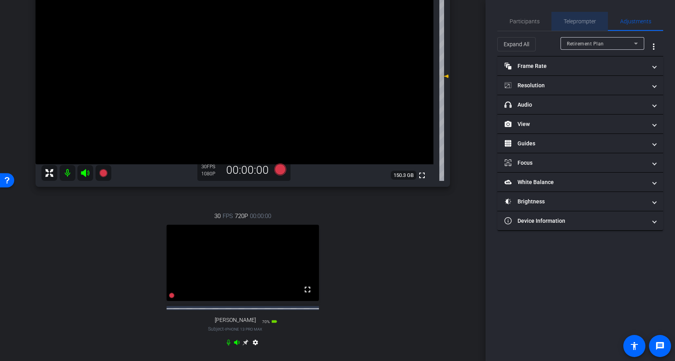
click at [567, 24] on span "Teleprompter" at bounding box center [579, 22] width 32 height 6
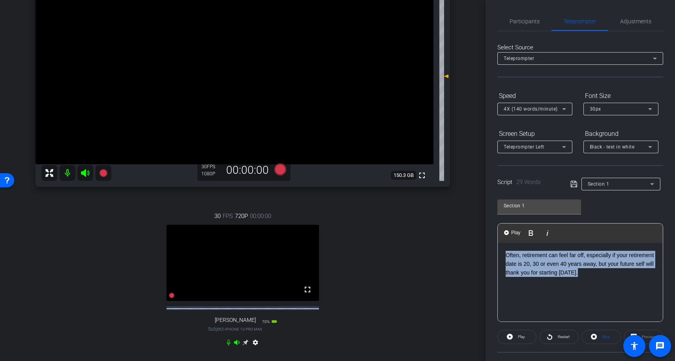
drag, startPoint x: 619, startPoint y: 275, endPoint x: 499, endPoint y: 249, distance: 122.7
click at [499, 249] on div "Often, retirement can feel far off, especially if your retirement date is 20, 3…" at bounding box center [579, 282] width 165 height 79
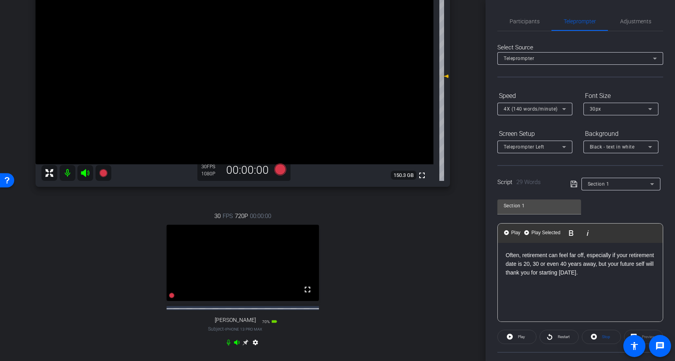
click at [619, 112] on div "30px" at bounding box center [618, 109] width 58 height 10
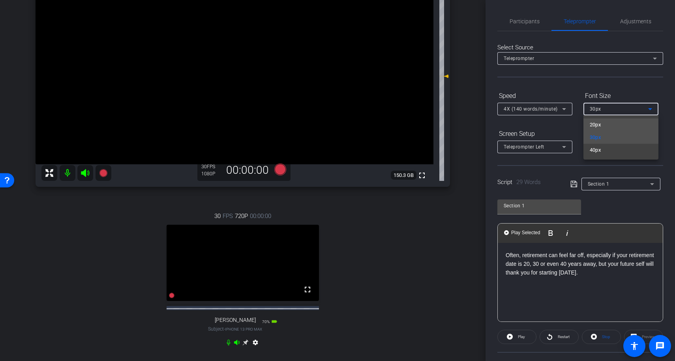
click at [619, 123] on mat-option "20px" at bounding box center [620, 124] width 75 height 13
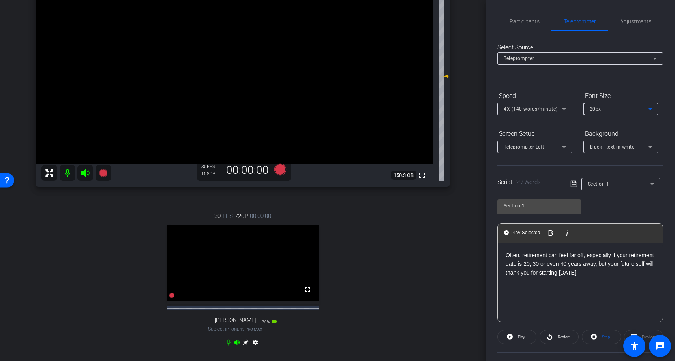
scroll to position [113, 0]
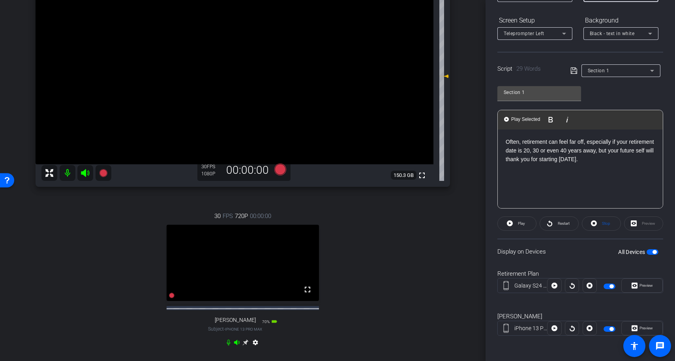
click at [648, 254] on div "All Devices" at bounding box center [638, 252] width 40 height 8
click at [652, 252] on span "button" at bounding box center [654, 252] width 4 height 4
click at [648, 252] on span "button" at bounding box center [652, 252] width 12 height 6
click at [640, 282] on span "Preview" at bounding box center [644, 285] width 15 height 11
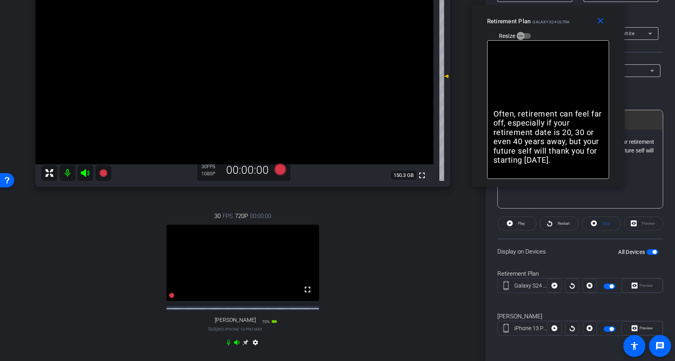
drag, startPoint x: 353, startPoint y: 109, endPoint x: 564, endPoint y: 24, distance: 226.7
click at [564, 24] on div "Retirement Plan Galaxy S24 Ultra" at bounding box center [528, 20] width 83 height 9
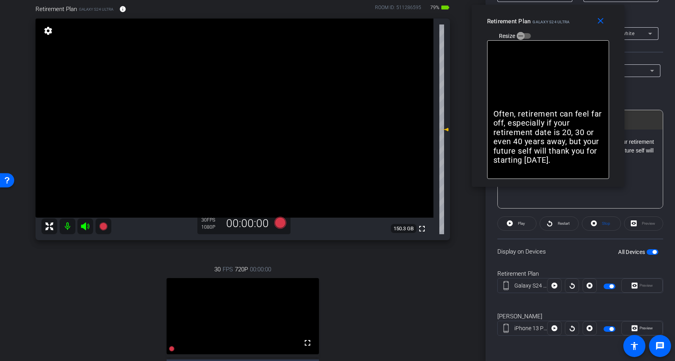
scroll to position [68, 0]
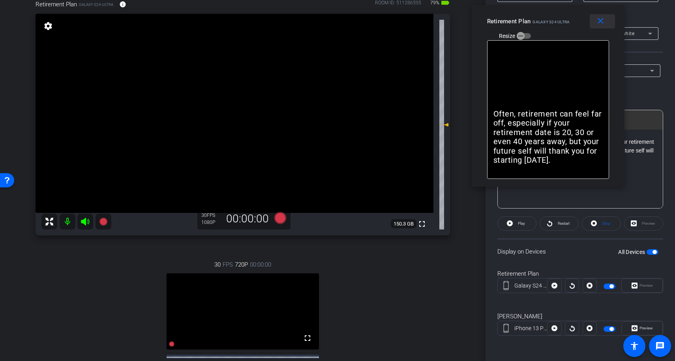
click at [603, 21] on mat-icon "close" at bounding box center [600, 21] width 10 height 10
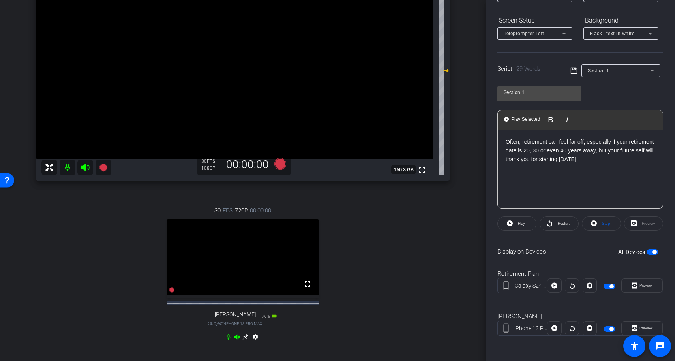
scroll to position [121, 0]
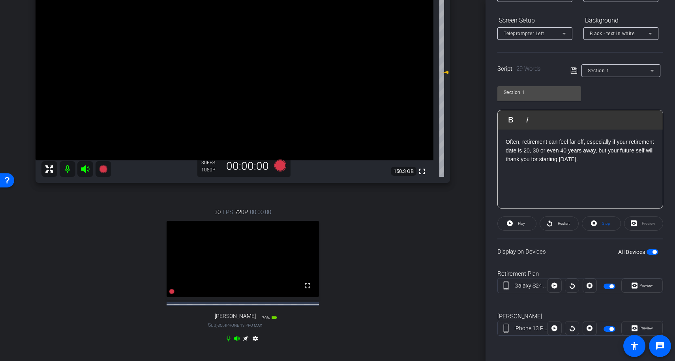
click at [664, 94] on div "Participants Teleprompter Adjustments settings [PERSON_NAME] flip Director Ever…" at bounding box center [579, 180] width 189 height 361
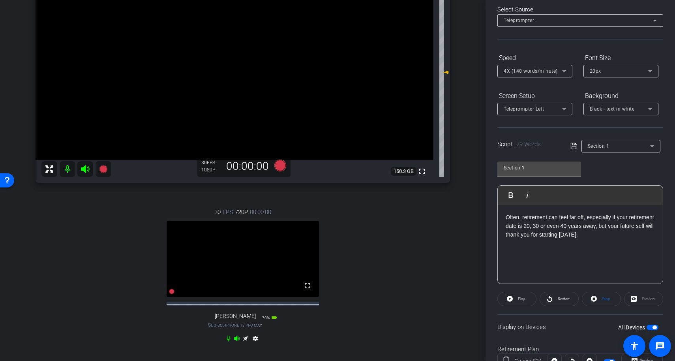
scroll to position [0, 0]
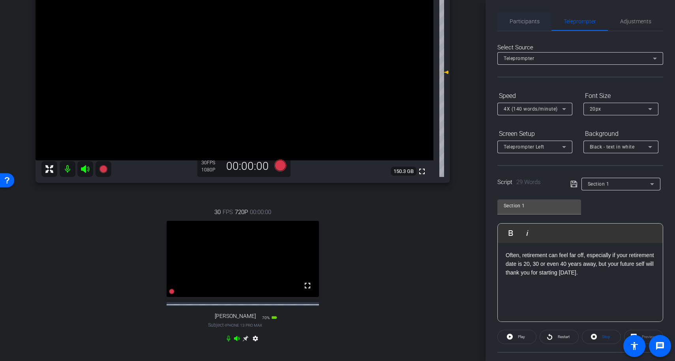
click at [527, 23] on span "Participants" at bounding box center [524, 22] width 30 height 6
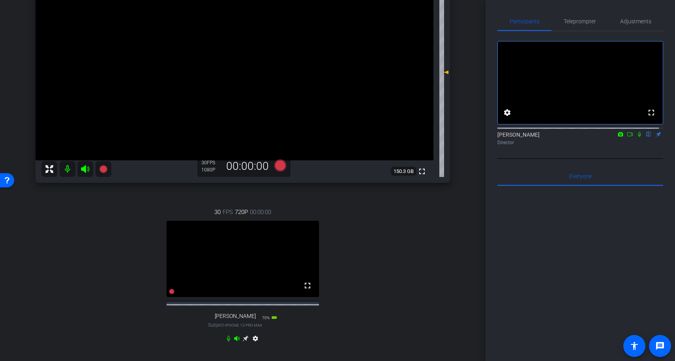
click at [638, 137] on icon at bounding box center [639, 134] width 3 height 5
click at [636, 137] on icon at bounding box center [639, 134] width 6 height 6
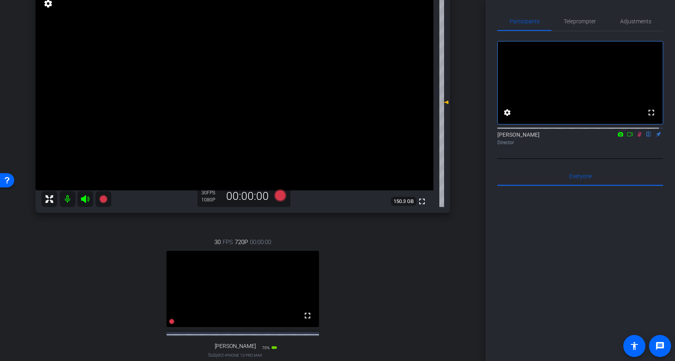
scroll to position [91, 0]
click at [636, 137] on icon at bounding box center [639, 134] width 6 height 6
click at [638, 137] on icon at bounding box center [639, 134] width 6 height 6
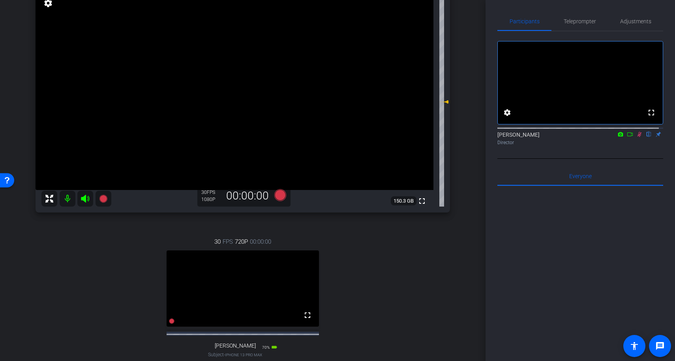
click at [636, 137] on icon at bounding box center [639, 134] width 6 height 6
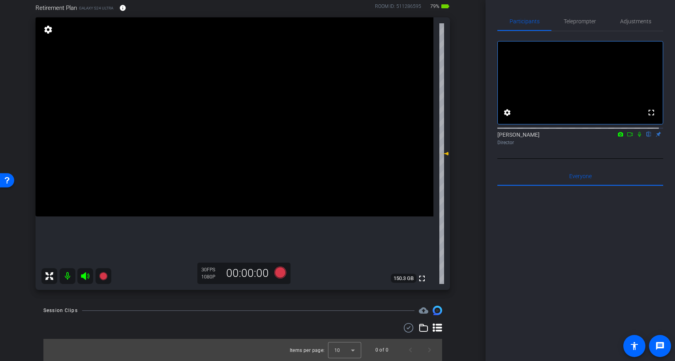
scroll to position [0, 0]
